Goal: Information Seeking & Learning: Check status

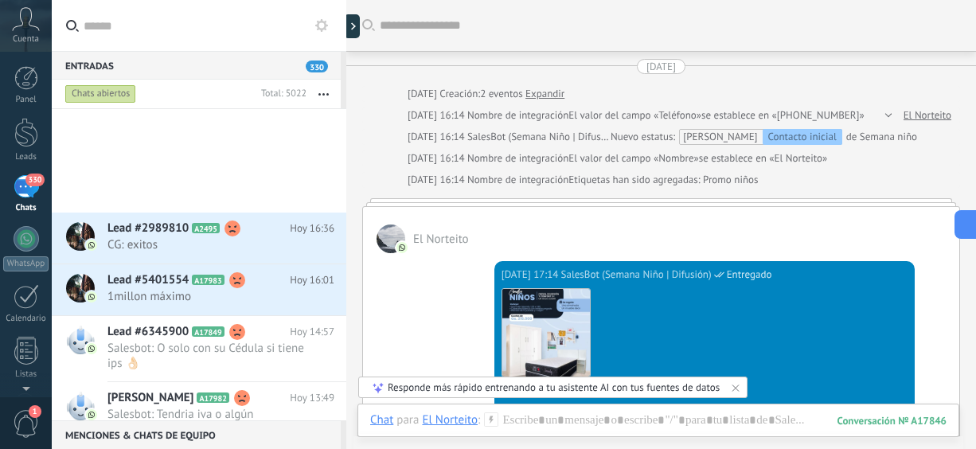
scroll to position [919, 0]
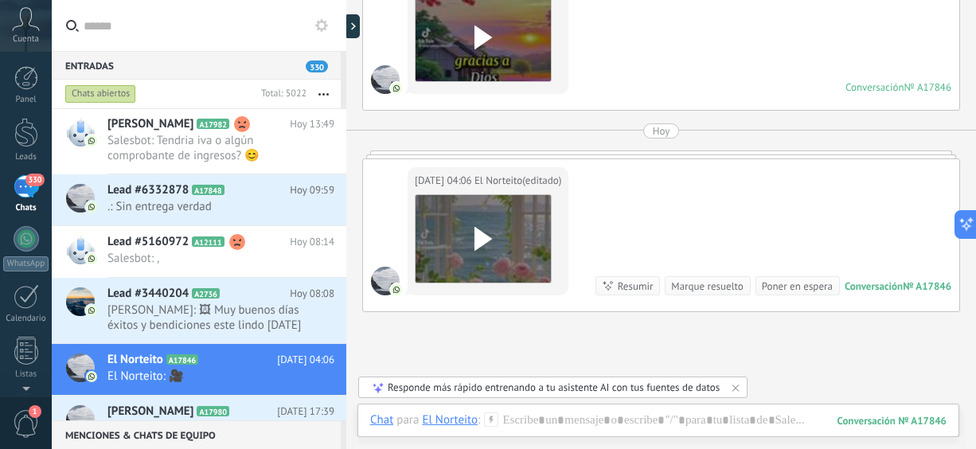
click at [326, 97] on button "button" at bounding box center [323, 94] width 34 height 29
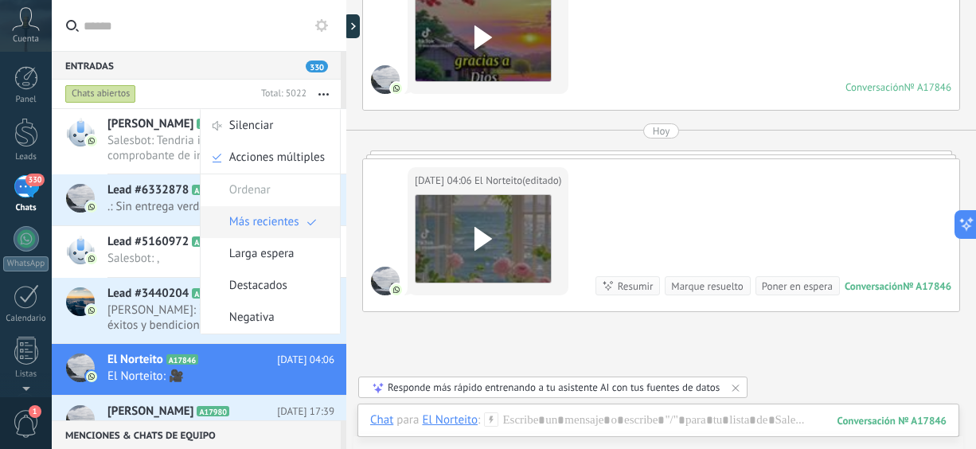
click at [272, 220] on span "Más recientes" at bounding box center [264, 222] width 70 height 32
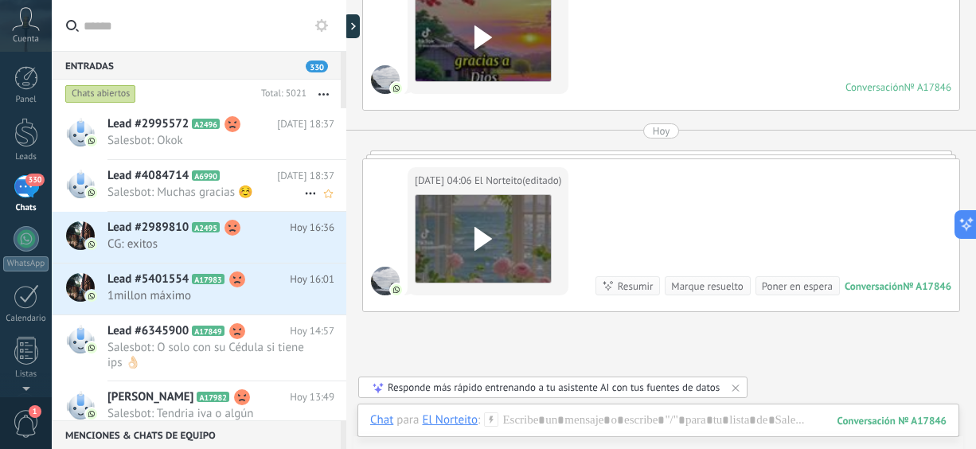
click at [180, 192] on span "Salesbot: Muchas gracias ☺️" at bounding box center [205, 192] width 197 height 15
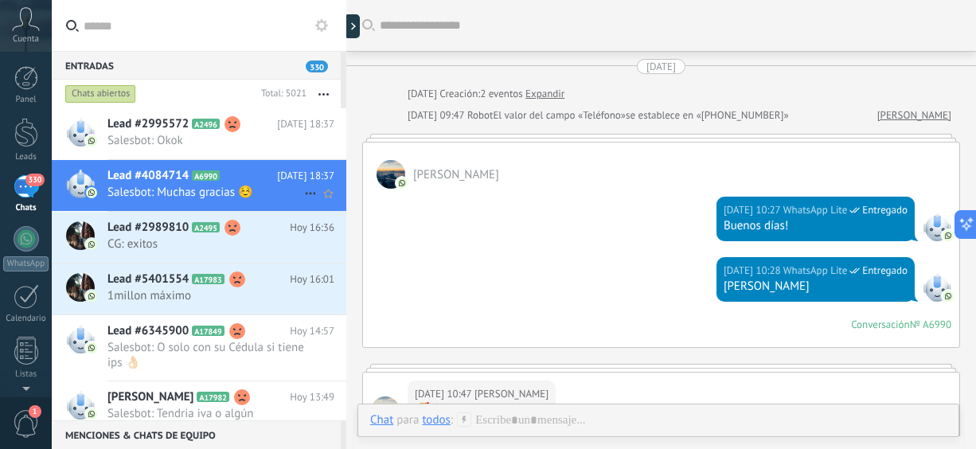
scroll to position [1000, 0]
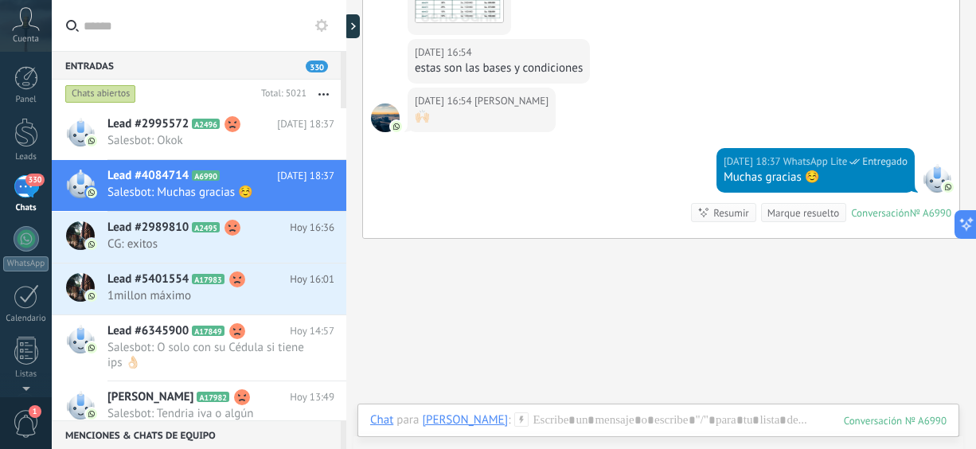
scroll to position [1050, 0]
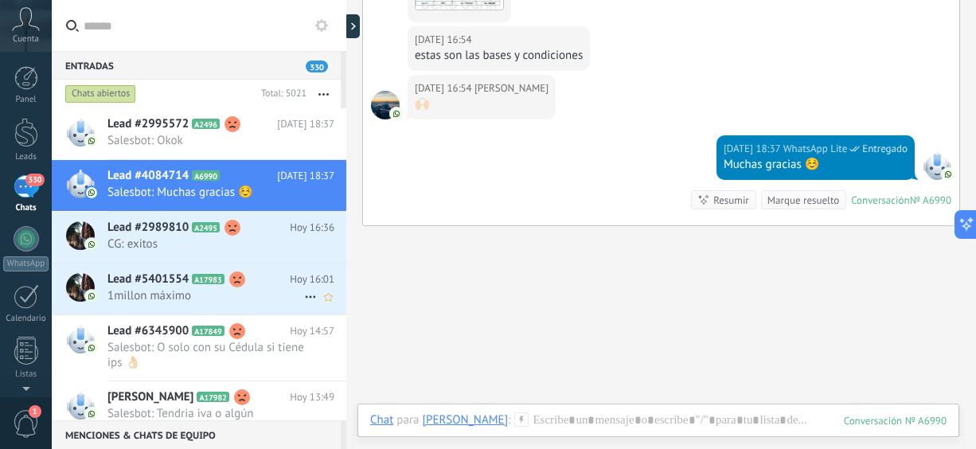
click at [146, 290] on span "1millon máximo" at bounding box center [205, 295] width 197 height 15
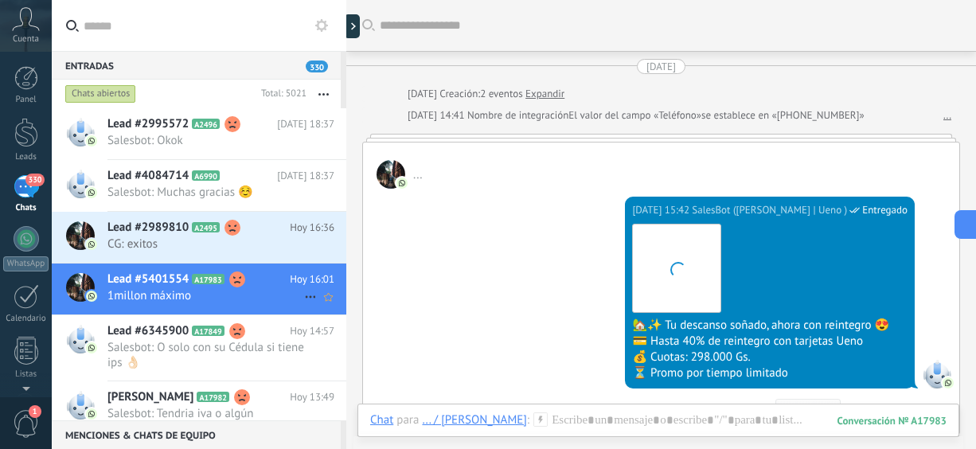
scroll to position [1044, 0]
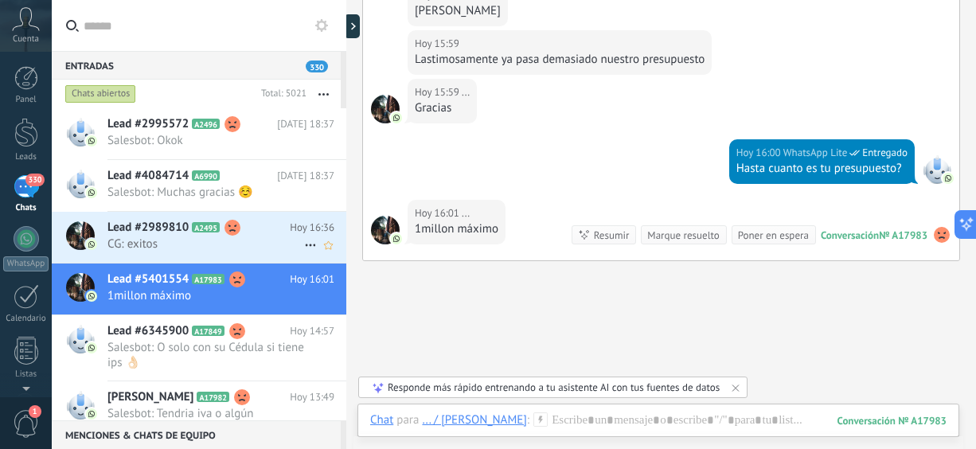
click at [170, 220] on span "Lead #2989810" at bounding box center [147, 228] width 81 height 16
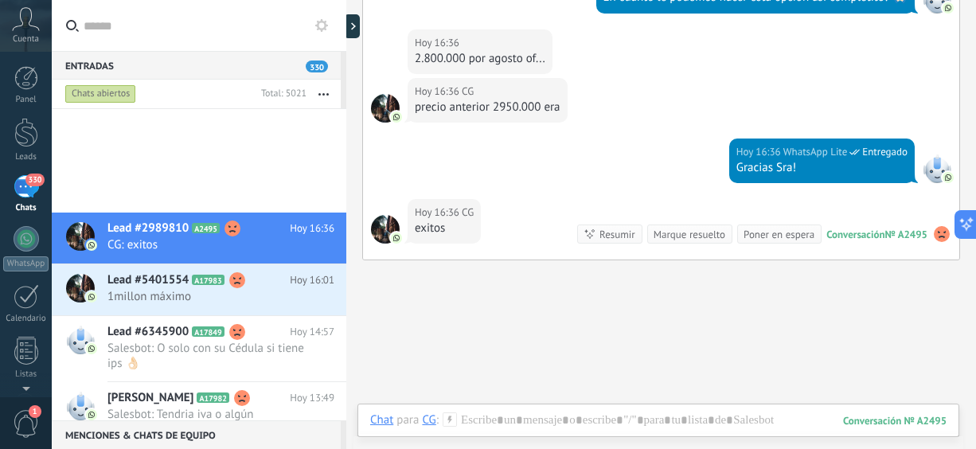
scroll to position [274, 0]
